Goal: Task Accomplishment & Management: Complete application form

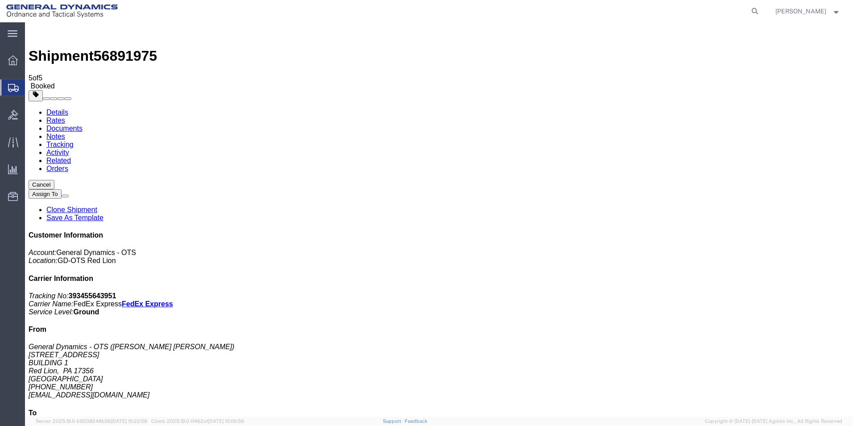
click at [0, 0] on span "Create Shipment" at bounding box center [0, 0] width 0 height 0
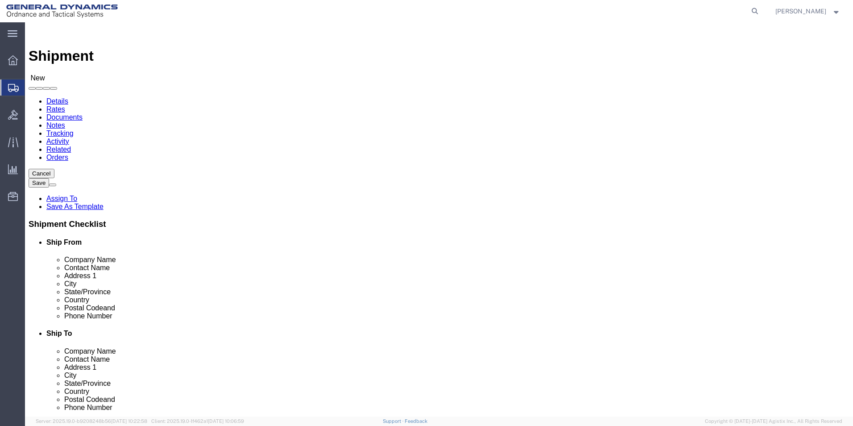
scroll to position [1, 0]
select select "310"
select select "PA"
drag, startPoint x: 92, startPoint y: 148, endPoint x: 39, endPoint y: 141, distance: 53.6
click div "Location GD-OTS Red Lion Select My Profile Location GD-OTS [GEOGRAPHIC_DATA] (C…"
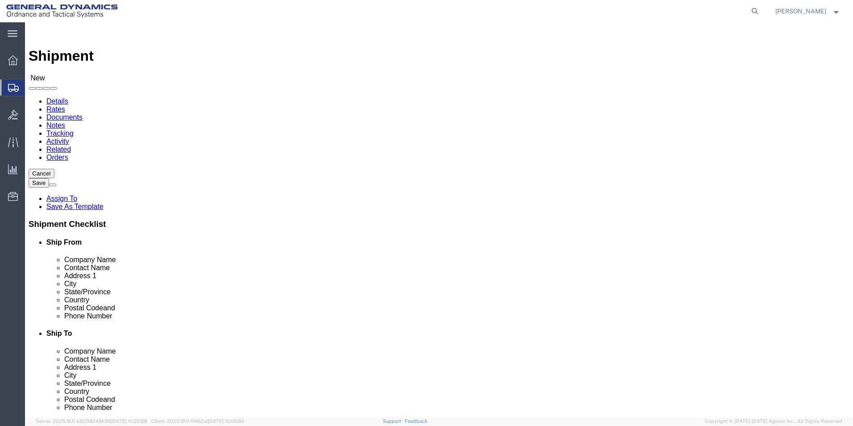
type input "REDLPAHIG0"
click input "text"
type input "[PERSON_NAME] [PERSON_NAME]"
click input "text"
type input "BUILDING 1"
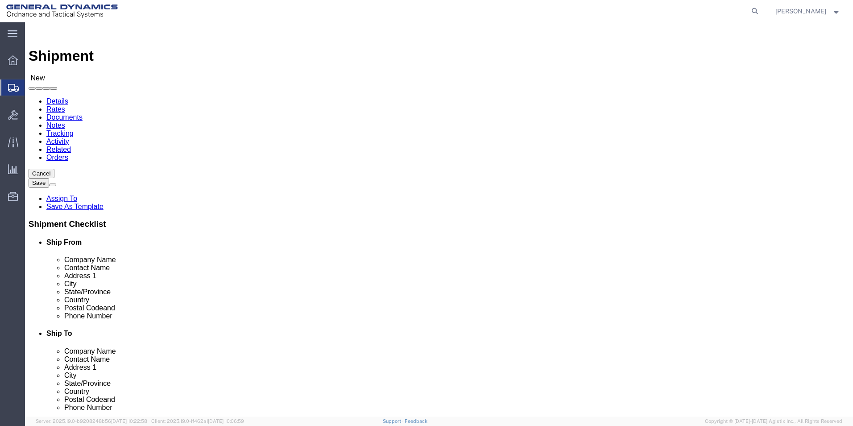
drag, startPoint x: 187, startPoint y: 321, endPoint x: 180, endPoint y: 319, distance: 7.6
click input "text"
type input "[EMAIL_ADDRESS][DOMAIN_NAME]"
click input "text"
type input "ASML"
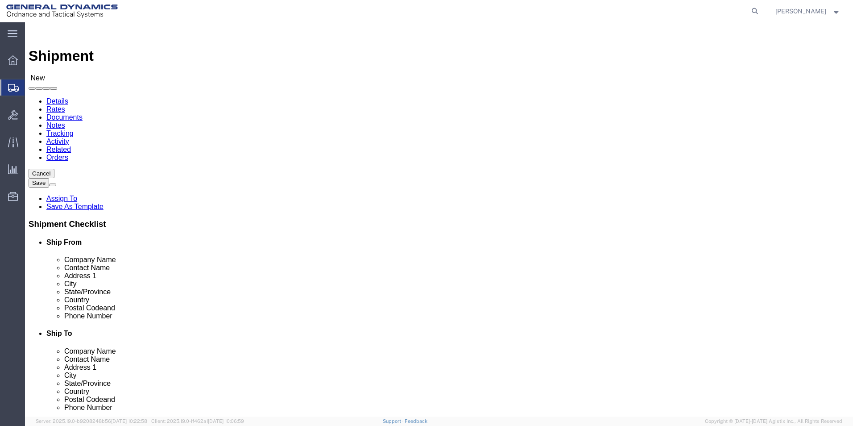
scroll to position [62, 0]
click p "- ASML U.S. LLC - ([PERSON_NAME]) [STREET_ADDRESS][PERSON_NAME]"
select select "CT"
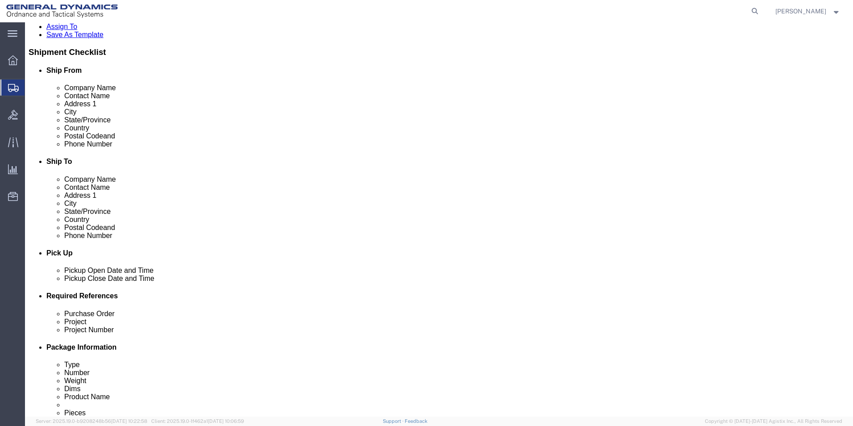
scroll to position [223, 0]
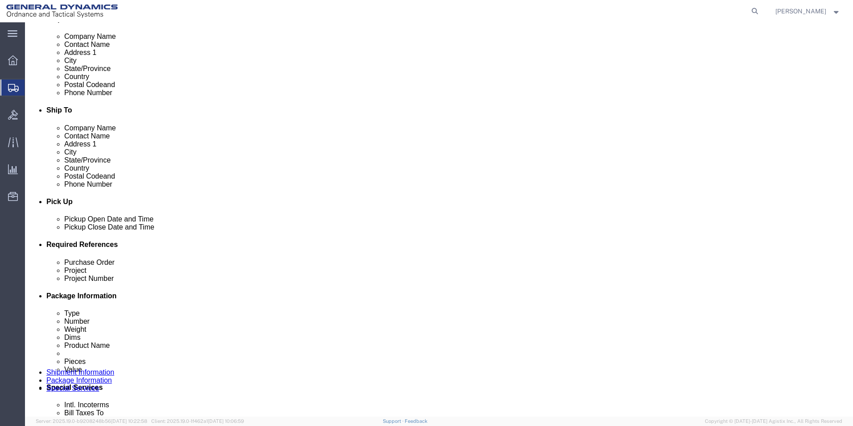
type input "ASML U.S. LLC"
click div "[DATE] 1:00 PM"
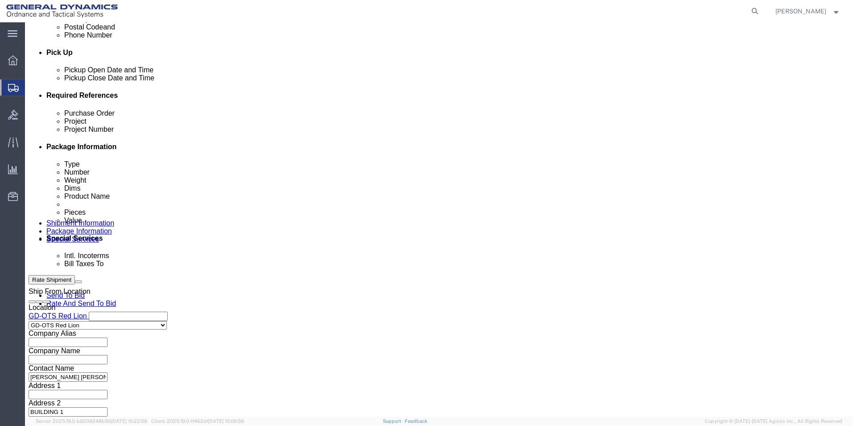
drag, startPoint x: 214, startPoint y: 258, endPoint x: 208, endPoint y: 257, distance: 5.5
click input "4:00 PM"
type input "4:30 PM"
click button "Apply"
click input "text"
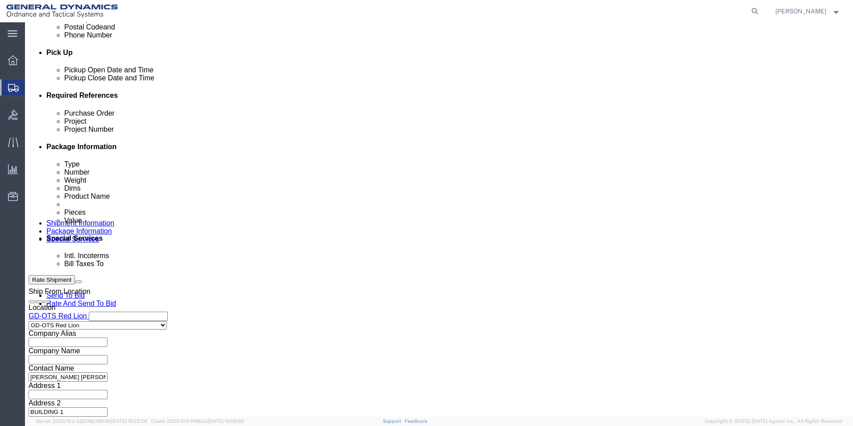
type input "109555"
click input "text"
type input "64368"
click input "text"
type input "64368"
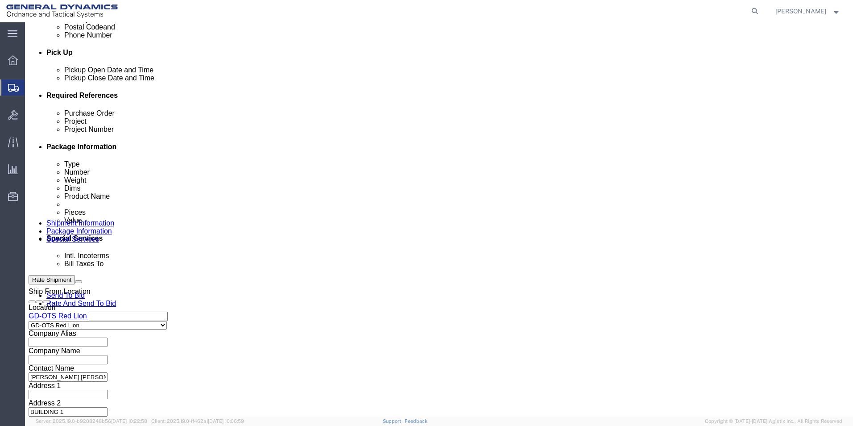
click button "Continue"
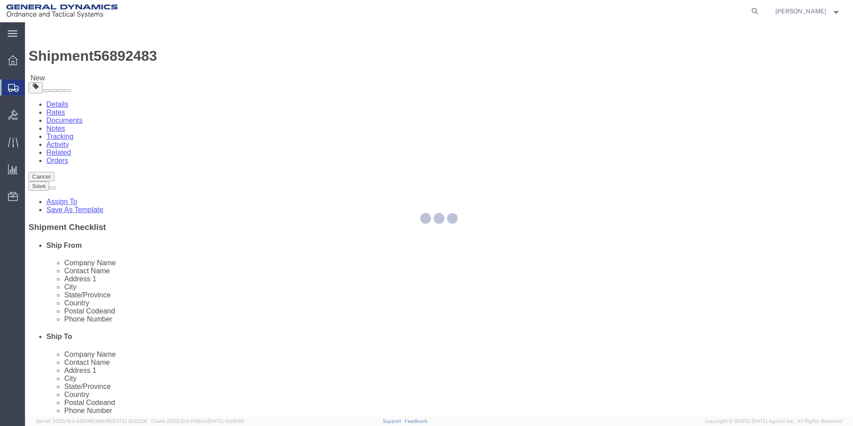
select select "CBOX"
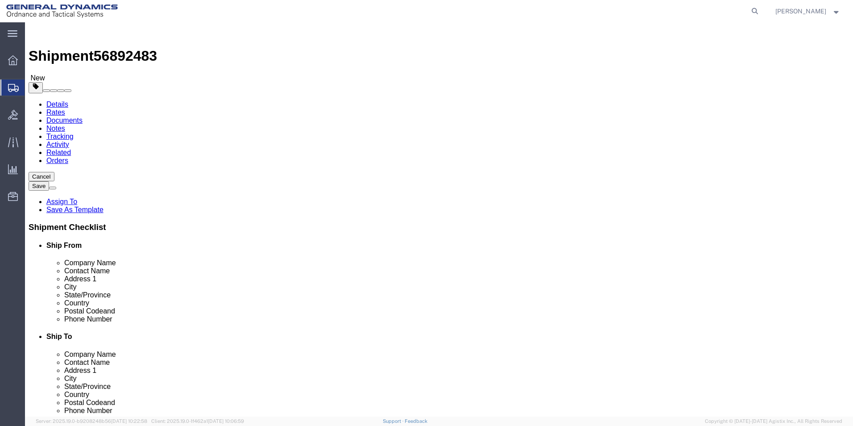
click input "text"
type input "12"
click input "text"
type input "12"
drag, startPoint x: 212, startPoint y: 193, endPoint x: 234, endPoint y: 187, distance: 23.1
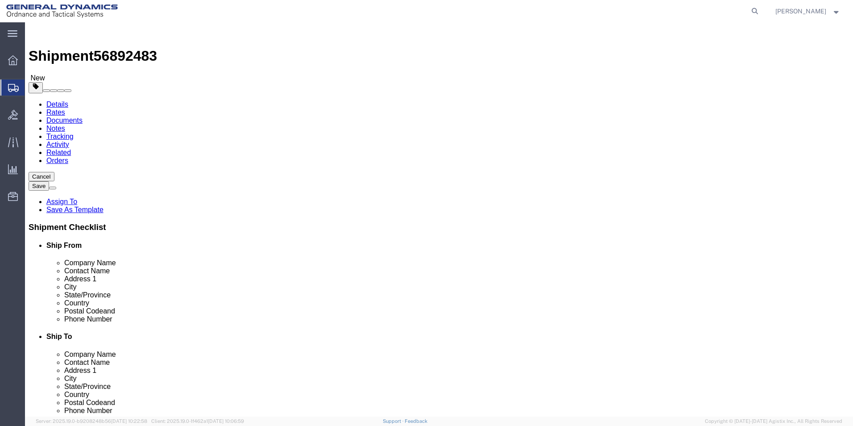
click input "text"
type input "12"
click input "0.00"
type input "3.00"
click link "Add Content"
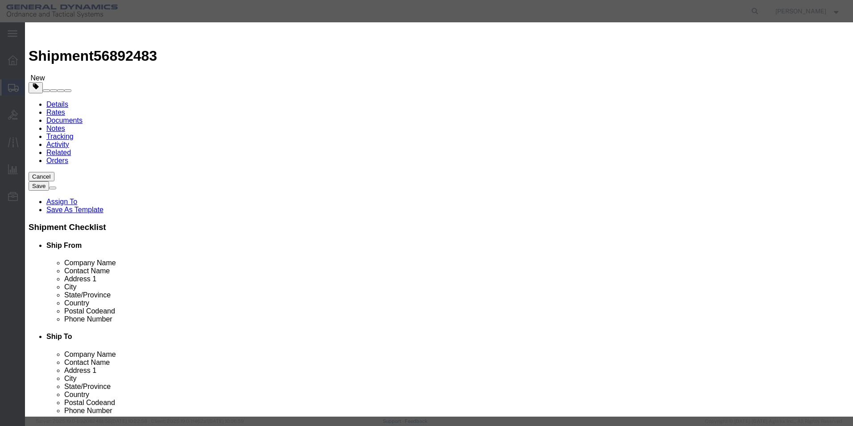
click input "text"
type input "AL SM COMP WASHER SST 3, 2X7"
click div "Commodity library"
drag, startPoint x: 285, startPoint y: 83, endPoint x: 271, endPoint y: 79, distance: 14.4
click input "0"
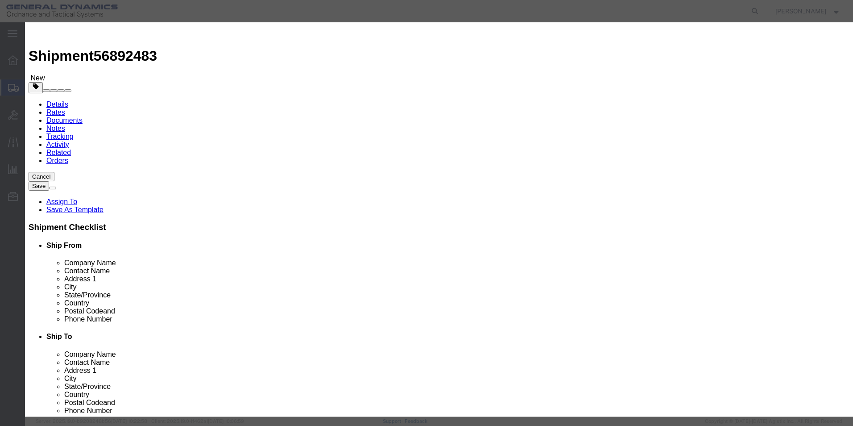
drag, startPoint x: 274, startPoint y: 81, endPoint x: 262, endPoint y: 78, distance: 11.6
click div "Product Name AL SM COMP WASHER SST 3, 2X7 AL SM COMP WASHER SST 3, 2X7 Pieces 0…"
type input "60"
click input "text"
type input "100"
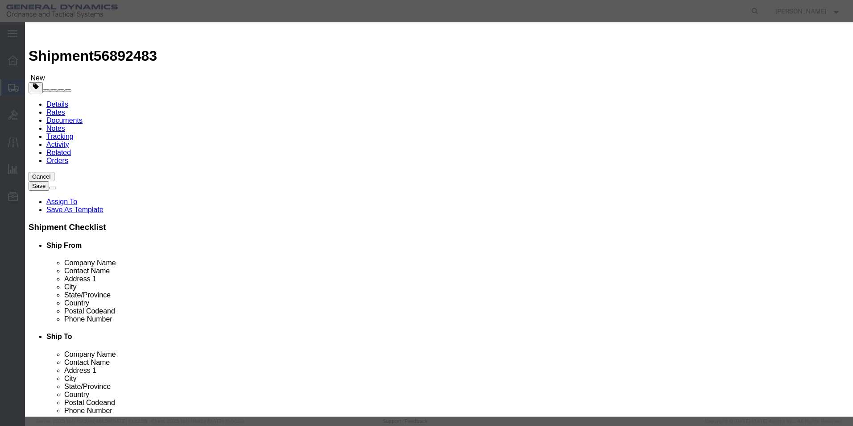
click button "Save & Close"
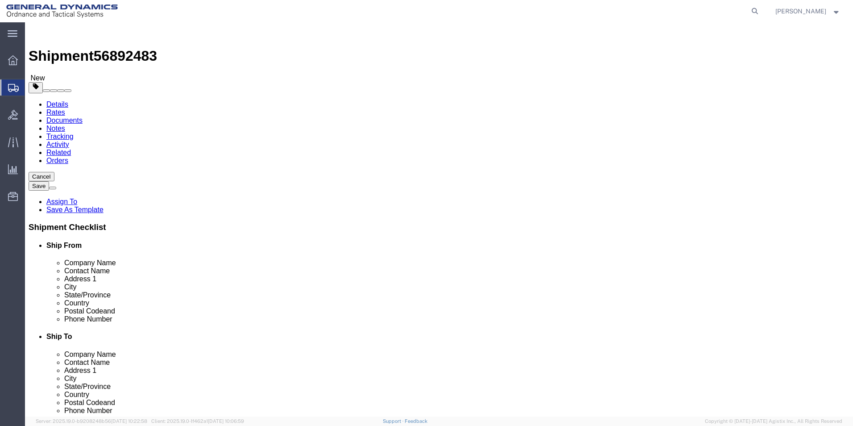
click button "Continue"
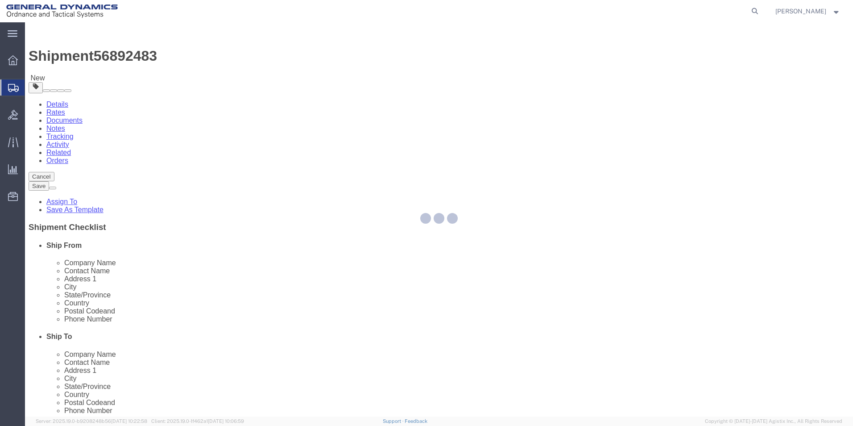
select select
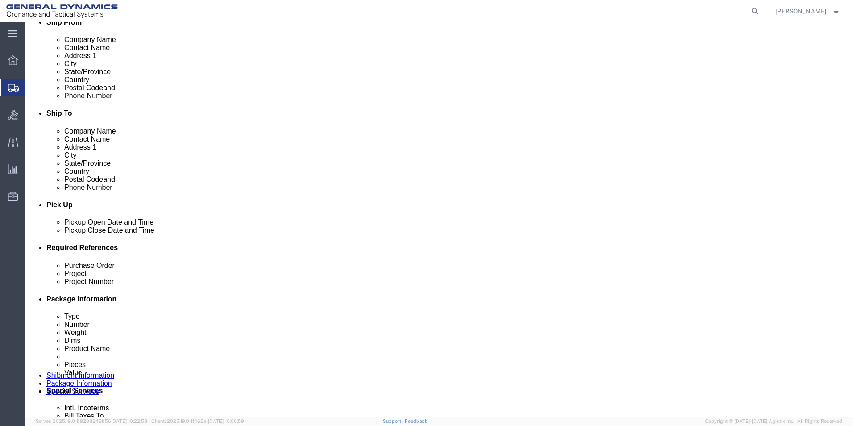
scroll to position [402, 0]
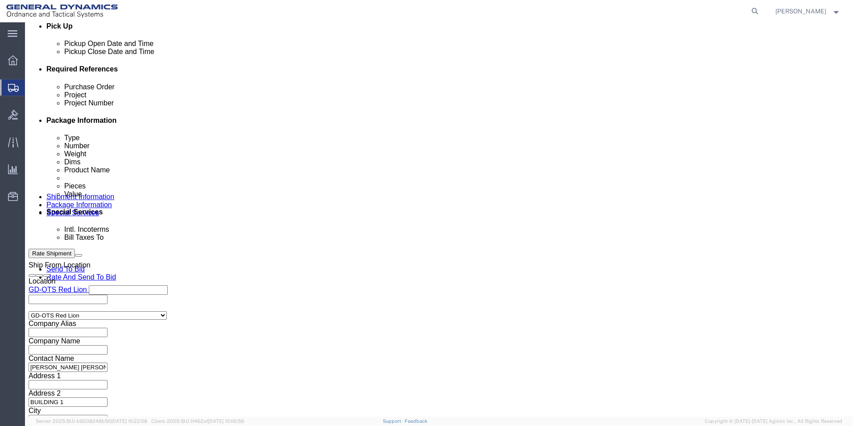
click button "Rate Shipment"
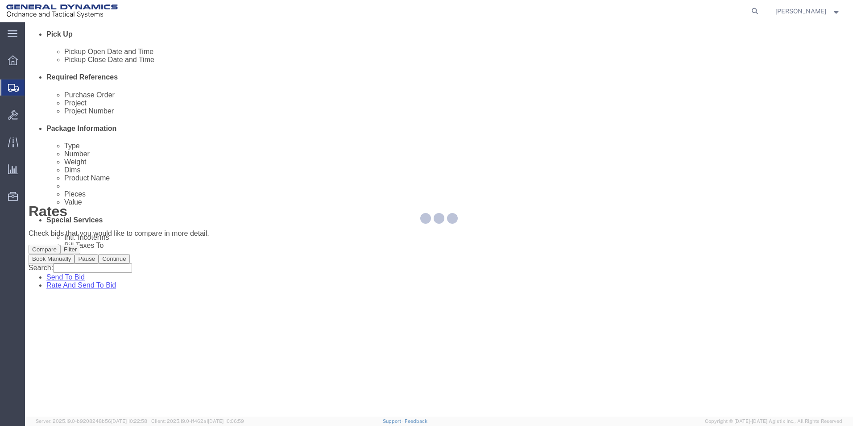
scroll to position [0, 0]
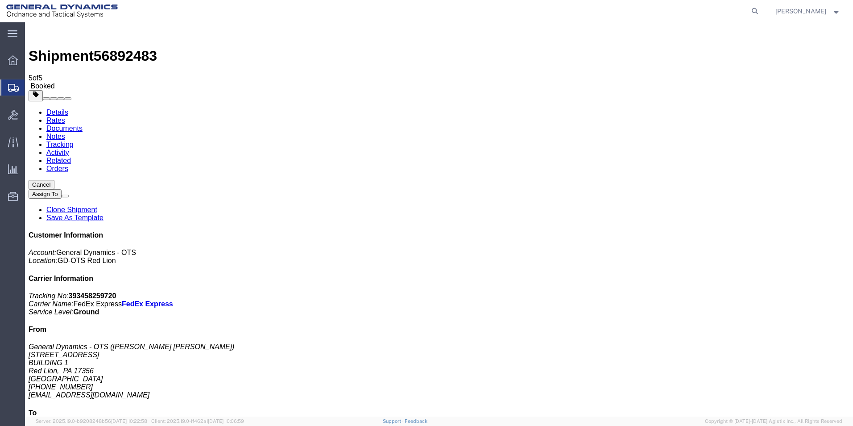
click at [0, 0] on span "Create Shipment" at bounding box center [0, 0] width 0 height 0
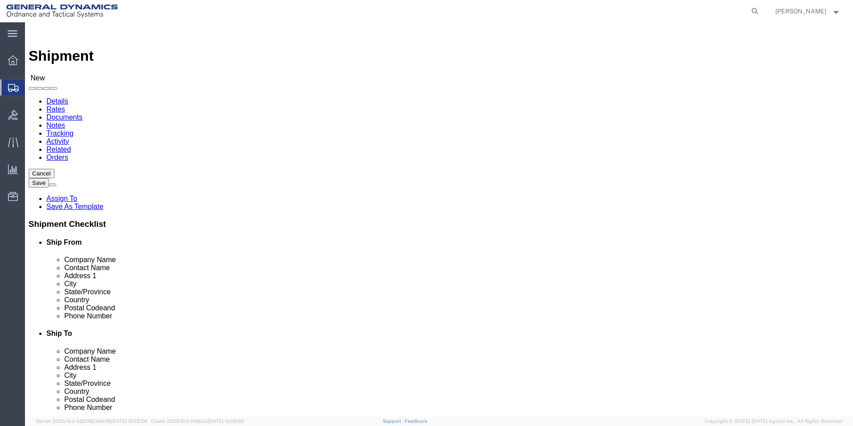
scroll to position [1, 0]
select select "310"
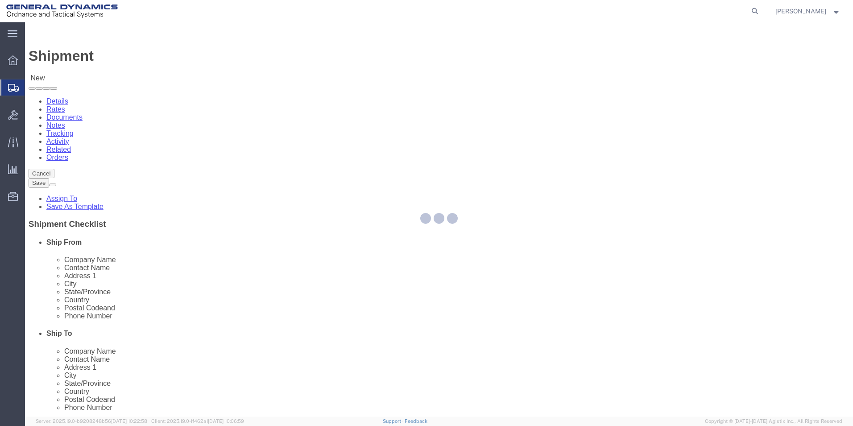
select select "PA"
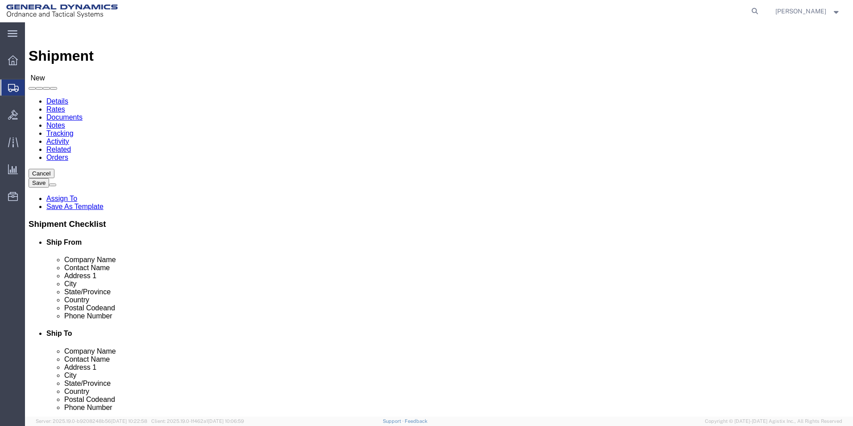
drag, startPoint x: 74, startPoint y: 141, endPoint x: 67, endPoint y: 139, distance: 7.4
click div "Location GD-OTS Red Lion Select My Profile Location GD-OTS [GEOGRAPHIC_DATA] (C…"
type input "REDLPAHIG0"
click input "text"
type input "[PERSON_NAME] [PERSON_NAME]"
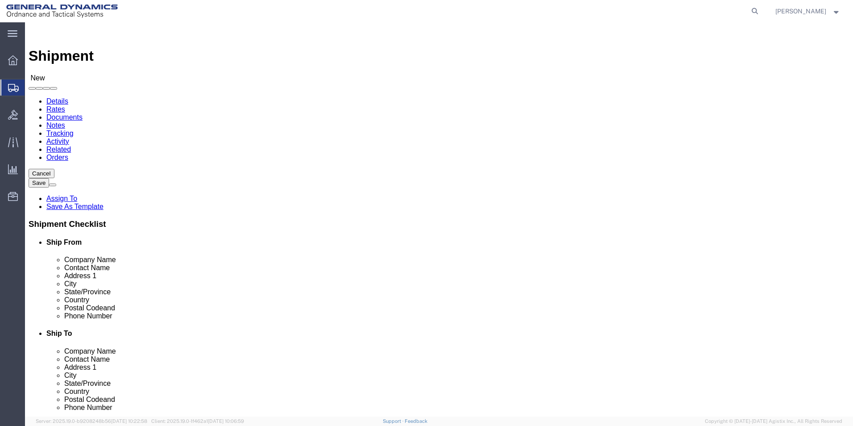
click input "text"
type input "BUILDING 1"
click input "text"
type input "[EMAIL_ADDRESS][DOMAIN_NAME]"
click input "text"
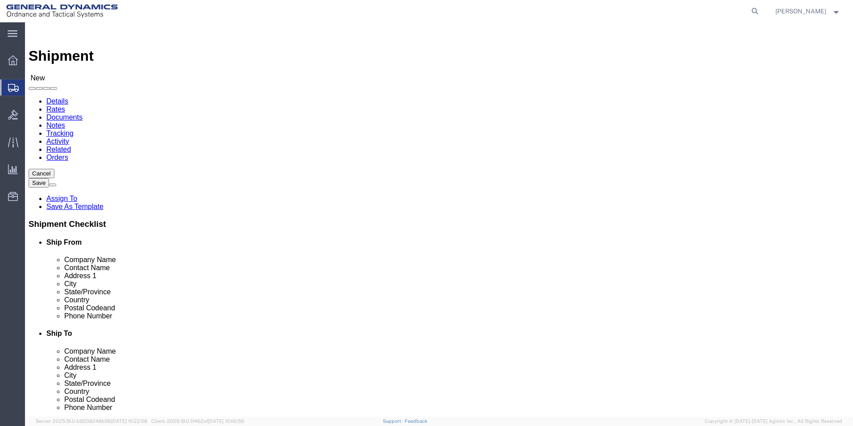
type input "L"
type input "GENERAL DYNAMICS CORP-OTS"
click p "- GENERAL DYNAMICS CORP-OTS - (LOCKBOX #603463) [STREET_ADDRESS][PERSON_NAME]"
select select "NC"
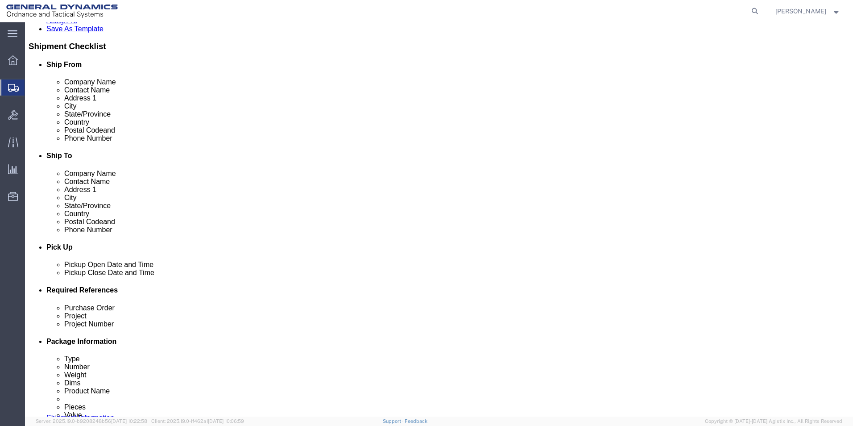
scroll to position [179, 0]
type input "GENERAL DYNAMICS CORP-OTS"
click div "[DATE] 1:00 PM"
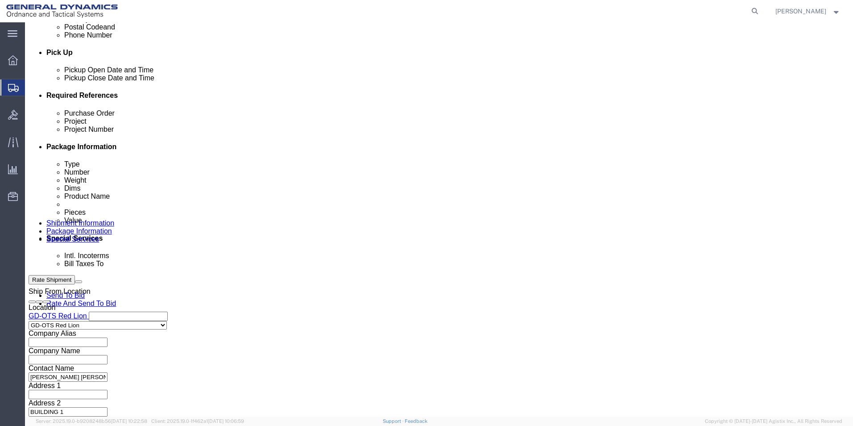
click input "4:00 PM"
type input "4:30 PM"
click button "Apply"
click input "text"
type input "LETTER"
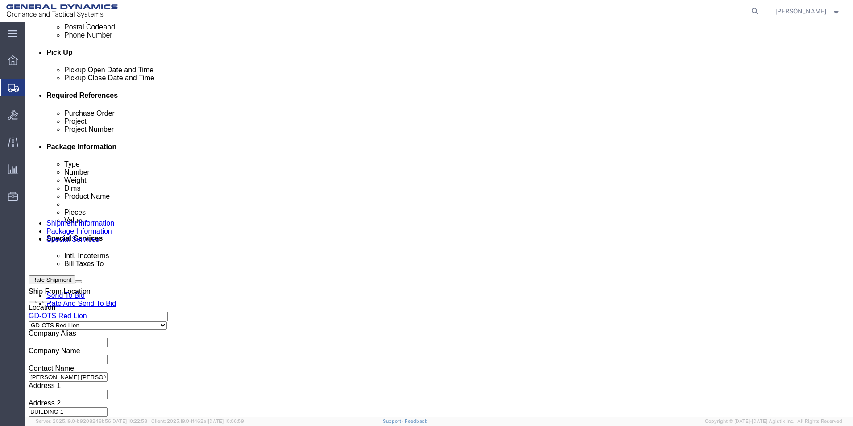
click input "text"
type input "LETTER"
click input "text"
type input "LETTER"
click button "Continue"
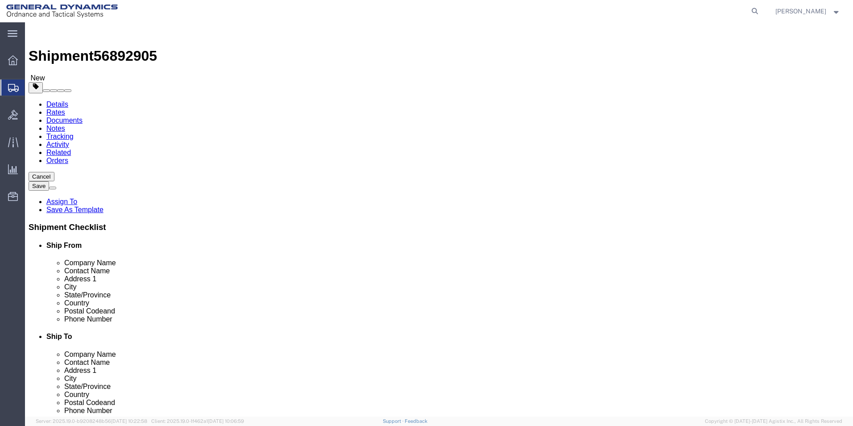
click input "text"
click select "Select Bale(s) Basket(s) Bolt(s) Bottle(s) Buckets Bulk Bundle(s) Can(s) Cardbo…"
select select "ENV"
click select "Select Bale(s) Basket(s) Bolt(s) Bottle(s) Buckets Bulk Bundle(s) Can(s) Cardbo…"
type input "9.50"
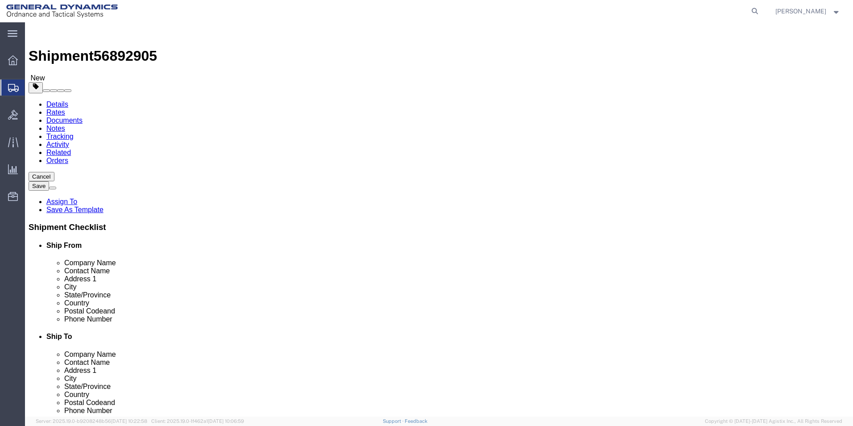
type input "12.50"
type input "0.25"
type input "1"
click button "Continue"
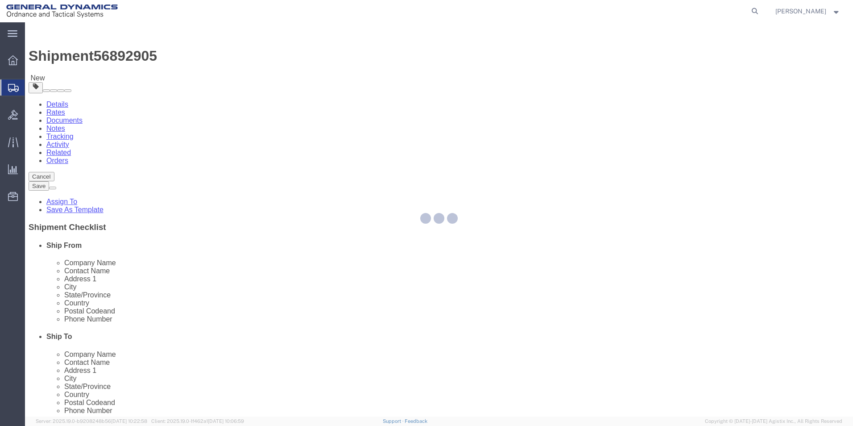
select select
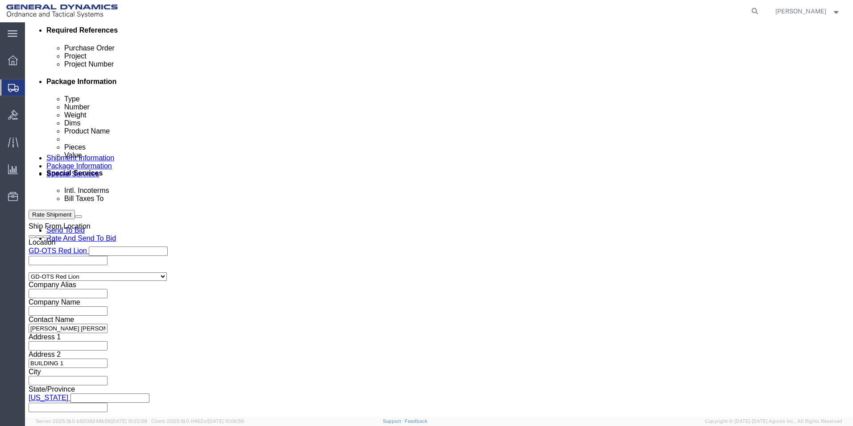
scroll to position [446, 0]
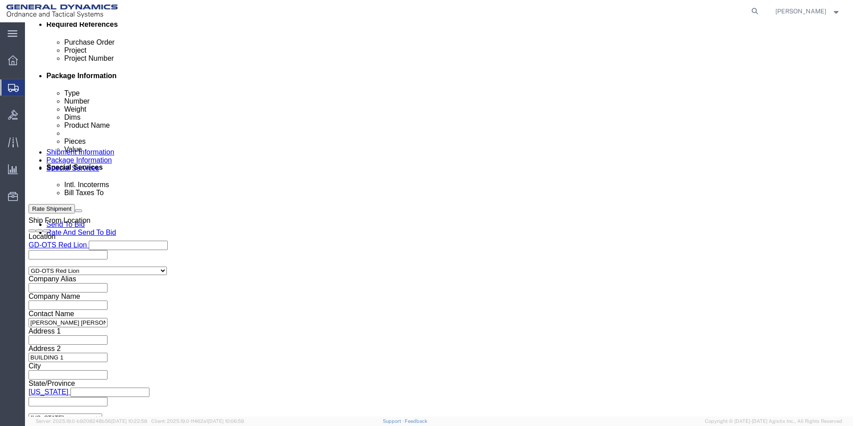
click button "Rate Shipment"
click icon
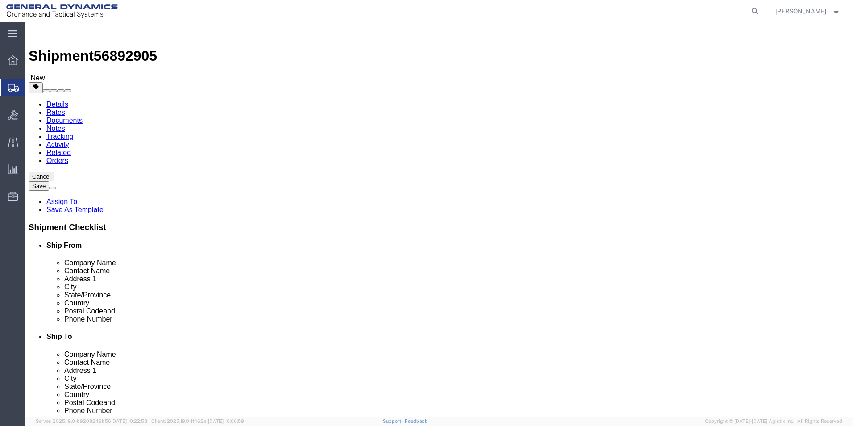
click span
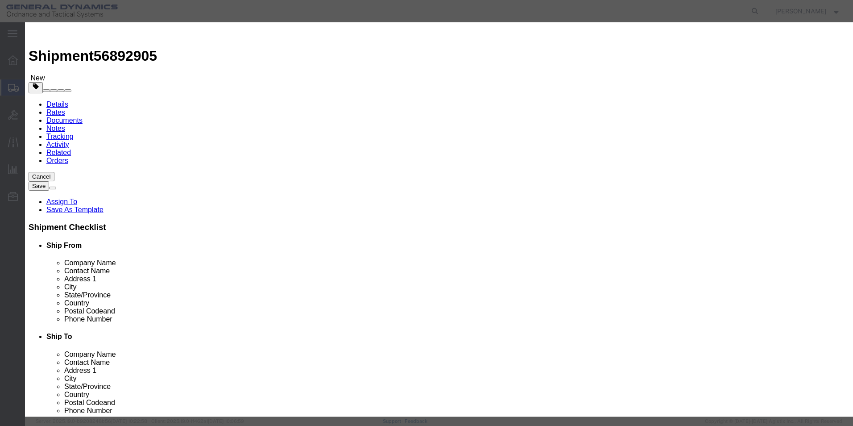
click input "text"
type input "LETTER"
click div "Commodity library"
drag, startPoint x: 278, startPoint y: 86, endPoint x: 220, endPoint y: 86, distance: 57.1
click div "Pieces 0 Select Bag Barrels 100Board Feet Bottle Box Blister Pack Carats Can Ca…"
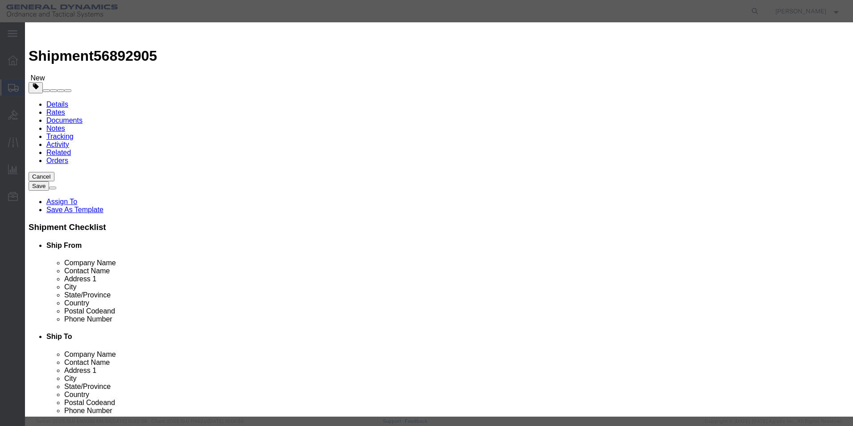
type input "1"
click input "text"
type input "100"
click button "Save & Close"
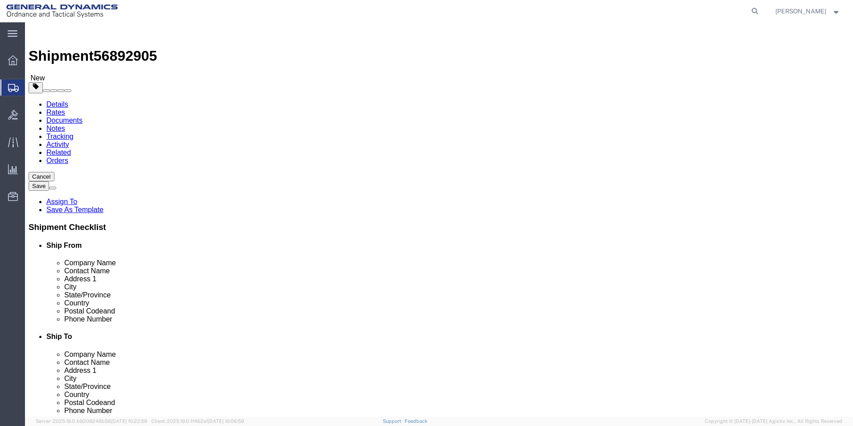
click button "Continue"
click button "Rate Shipment"
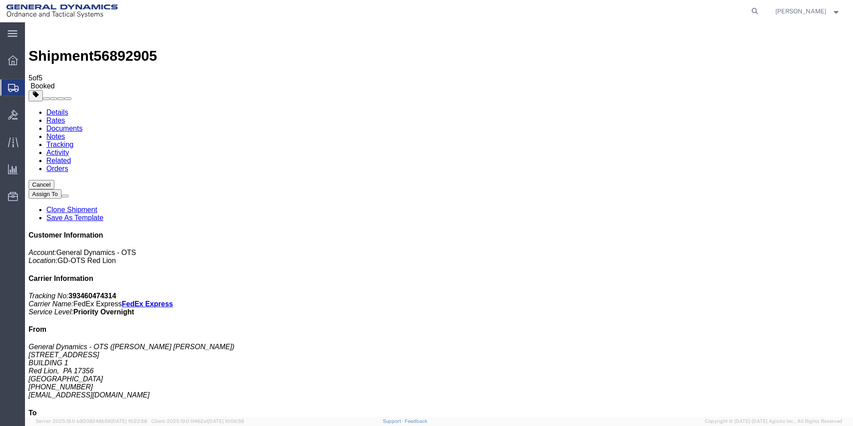
click at [74, 141] on link "Tracking" at bounding box center [59, 145] width 27 height 8
click at [69, 149] on link "Activity" at bounding box center [57, 153] width 23 height 8
click at [83, 125] on link "Documents" at bounding box center [64, 129] width 36 height 8
click at [761, 11] on icon at bounding box center [755, 11] width 12 height 12
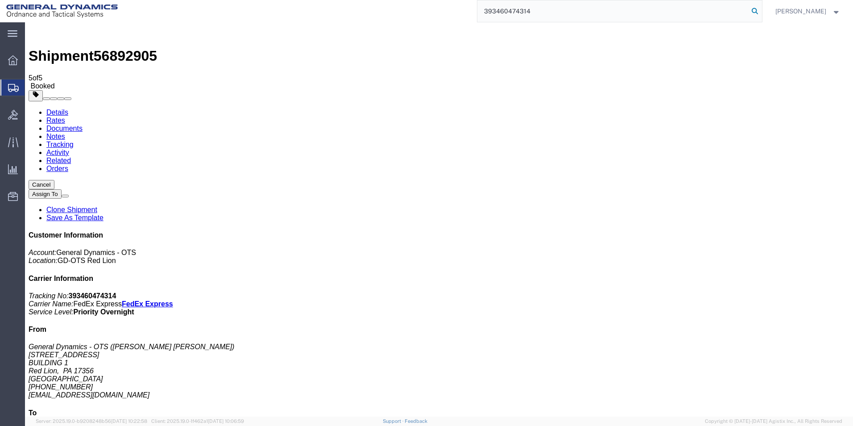
type input "393460474314"
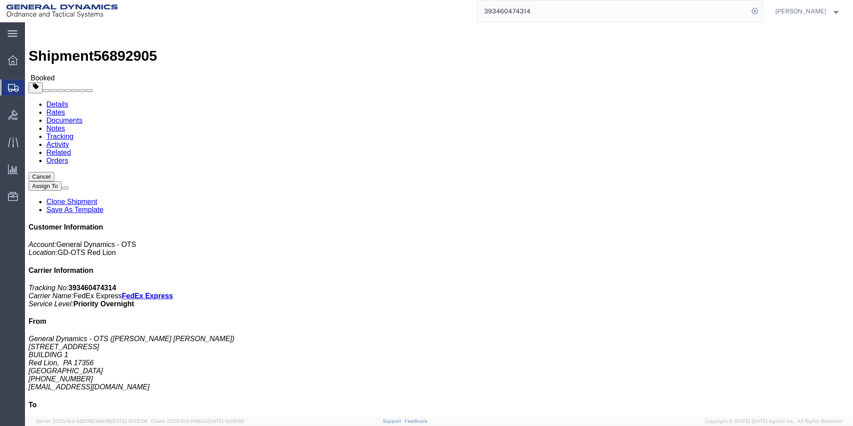
click link "Schedule pickup request"
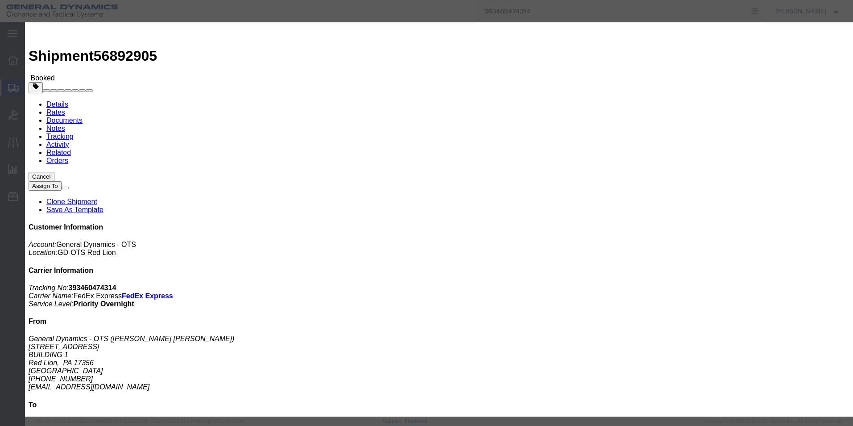
click icon "button"
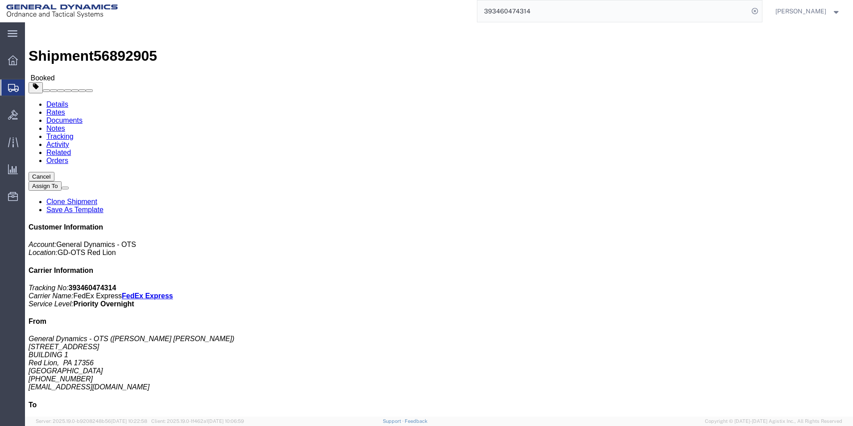
click span "button"
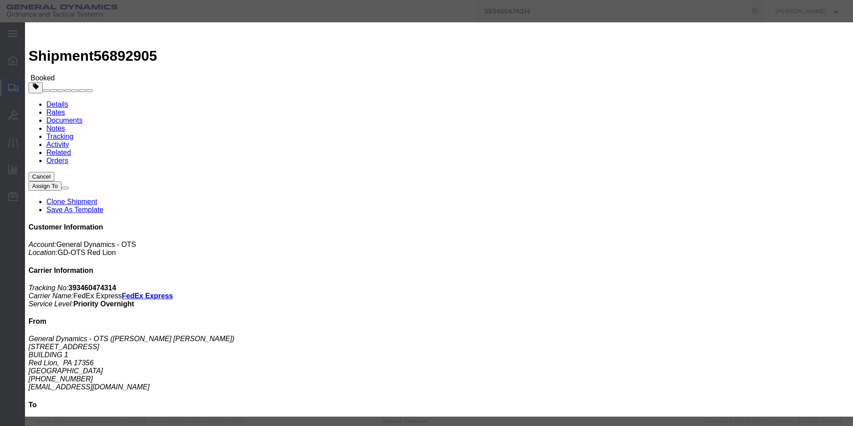
click button "Save"
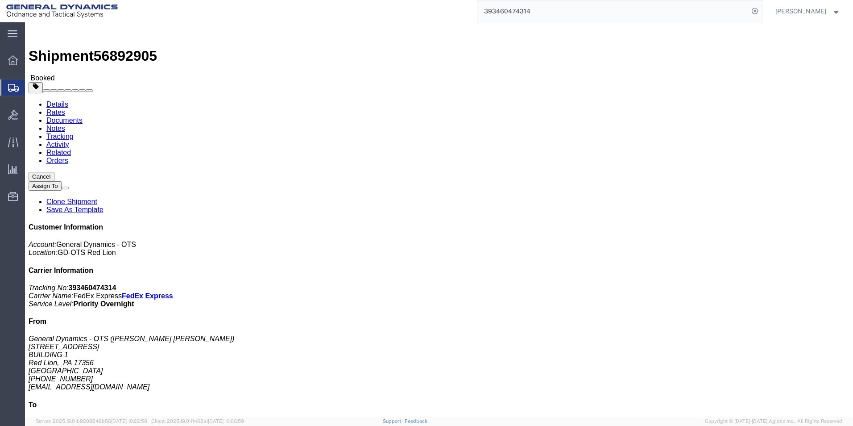
click button "button"
click link "Documents"
